Goal: Transaction & Acquisition: Purchase product/service

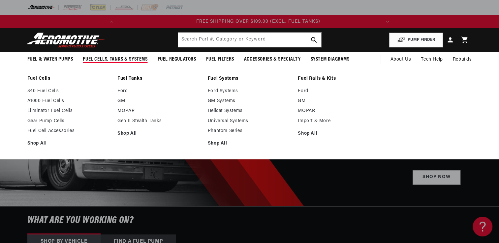
scroll to position [0, 261]
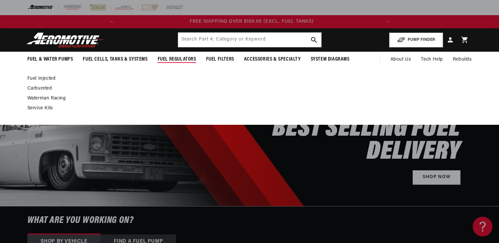
click at [181, 58] on span "Fuel Regulators" at bounding box center [177, 59] width 39 height 7
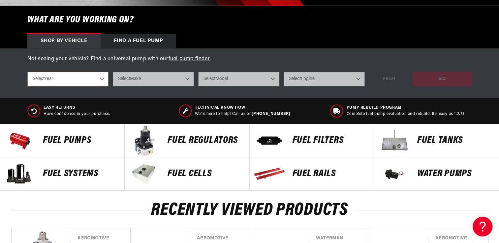
scroll to position [237, 0]
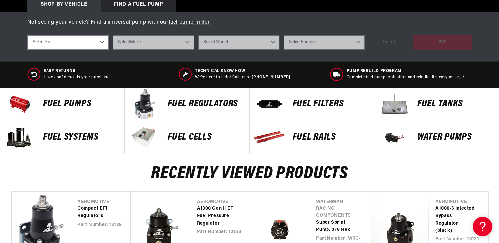
click at [180, 110] on div "FUEL REGULATORS" at bounding box center [205, 104] width 88 height 33
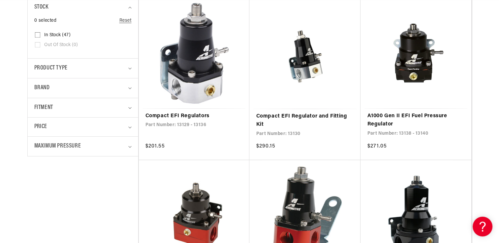
scroll to position [0, 261]
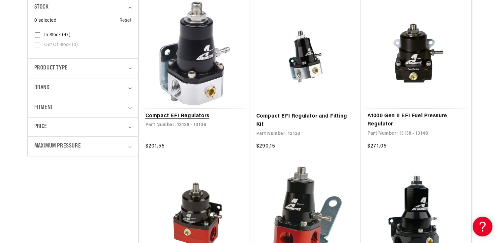
click at [197, 116] on link "Compact EFI Regulators" at bounding box center [194, 116] width 98 height 9
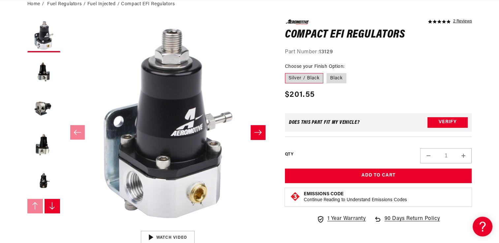
scroll to position [79, 0]
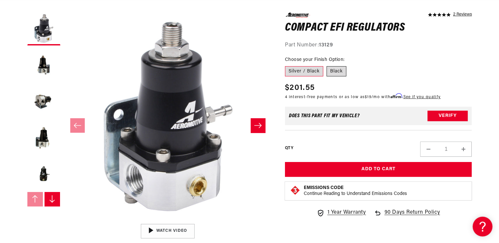
click at [336, 71] on label "Black" at bounding box center [337, 71] width 20 height 11
click at [327, 65] on input "Black" at bounding box center [327, 65] width 0 height 0
radio input "true"
click at [42, 180] on button "Load image 5 in gallery view" at bounding box center [43, 174] width 33 height 33
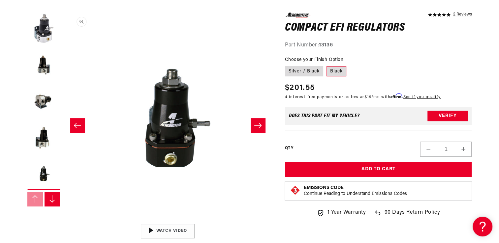
scroll to position [0, 833]
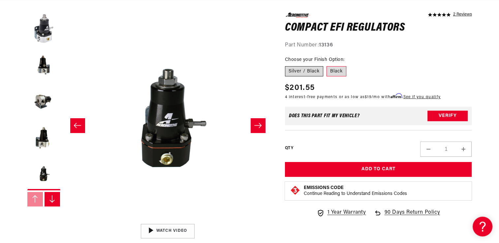
click at [297, 72] on label "Silver / Black" at bounding box center [304, 71] width 38 height 11
click at [287, 65] on input "Silver / Black" at bounding box center [287, 65] width 0 height 0
radio input "true"
click at [332, 69] on label "Black" at bounding box center [337, 71] width 20 height 11
click at [327, 65] on input "Black" at bounding box center [327, 65] width 0 height 0
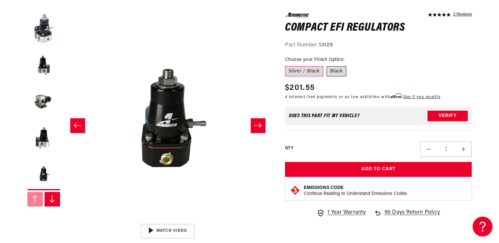
radio input "true"
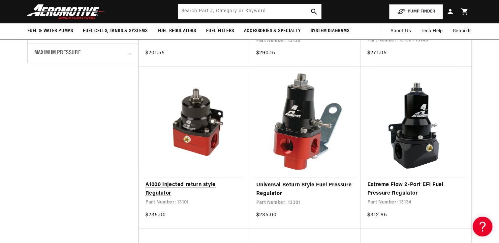
click at [175, 183] on link "A1000 Injected return style Regulator" at bounding box center [194, 189] width 98 height 17
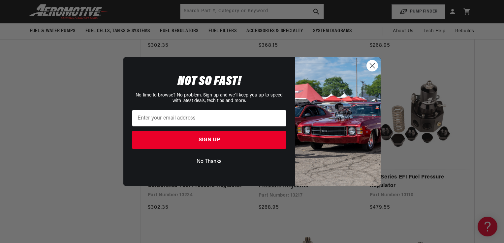
click at [375, 69] on circle "Close dialog" at bounding box center [372, 65] width 11 height 11
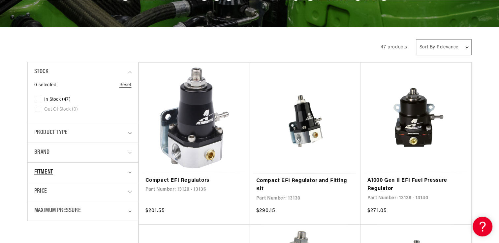
click at [129, 173] on summary "Fitment" at bounding box center [82, 172] width 97 height 19
click at [127, 131] on summary "Product type" at bounding box center [82, 132] width 97 height 19
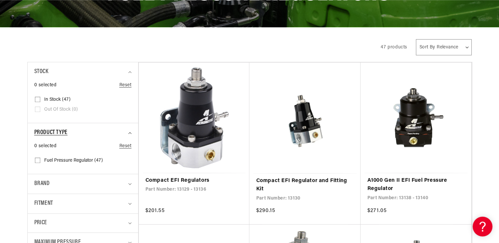
click at [127, 131] on summary "Product type" at bounding box center [82, 132] width 97 height 19
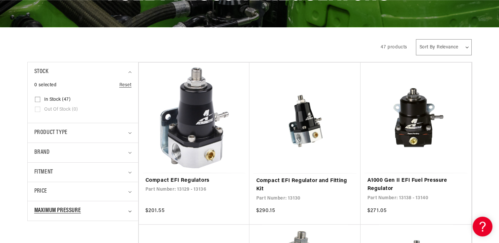
click at [129, 211] on icon "Maximum Pressure (0 selected)" at bounding box center [129, 212] width 3 height 2
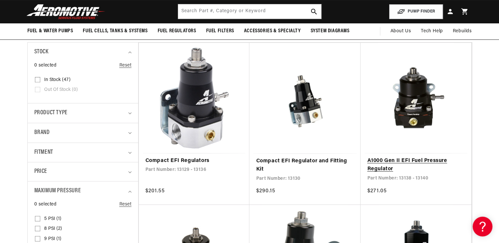
click at [391, 161] on link "A1000 Gen II EFI Fuel Pressure Regulator" at bounding box center [416, 165] width 98 height 17
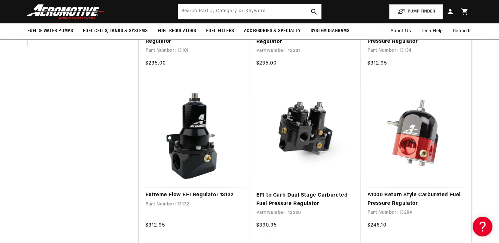
scroll to position [404, 0]
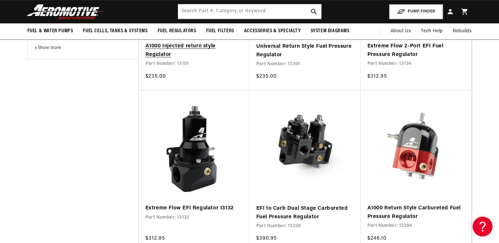
click at [165, 48] on link "A1000 Injected return style Regulator" at bounding box center [194, 50] width 98 height 17
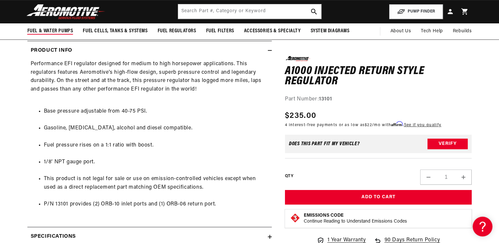
scroll to position [0, 261]
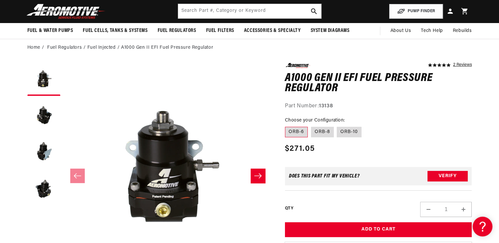
scroll to position [40, 0]
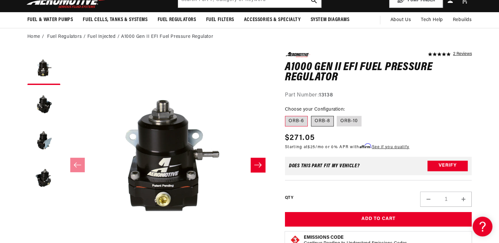
click at [324, 121] on label "ORB-8" at bounding box center [322, 121] width 23 height 11
click at [311, 115] on input "ORB-8" at bounding box center [311, 115] width 0 height 0
radio input "true"
click at [346, 120] on label "ORB-10" at bounding box center [349, 121] width 25 height 11
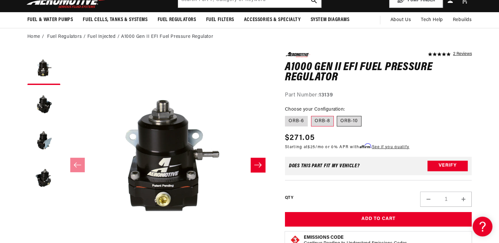
click at [337, 115] on input "ORB-10" at bounding box center [337, 115] width 0 height 0
radio input "true"
click at [296, 121] on label "ORB-6" at bounding box center [296, 121] width 23 height 11
click at [287, 115] on input "ORB-6" at bounding box center [287, 115] width 0 height 0
radio input "true"
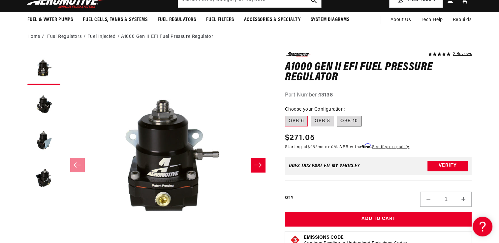
click at [350, 121] on label "ORB-10" at bounding box center [349, 121] width 25 height 11
click at [337, 115] on input "ORB-10" at bounding box center [337, 115] width 0 height 0
radio input "true"
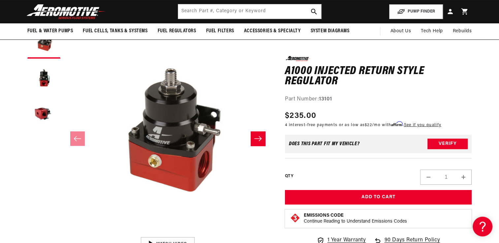
scroll to position [0, 261]
click at [462, 84] on h1 "A1000 Injected return style Regulator" at bounding box center [378, 76] width 187 height 21
